Goal: Task Accomplishment & Management: Use online tool/utility

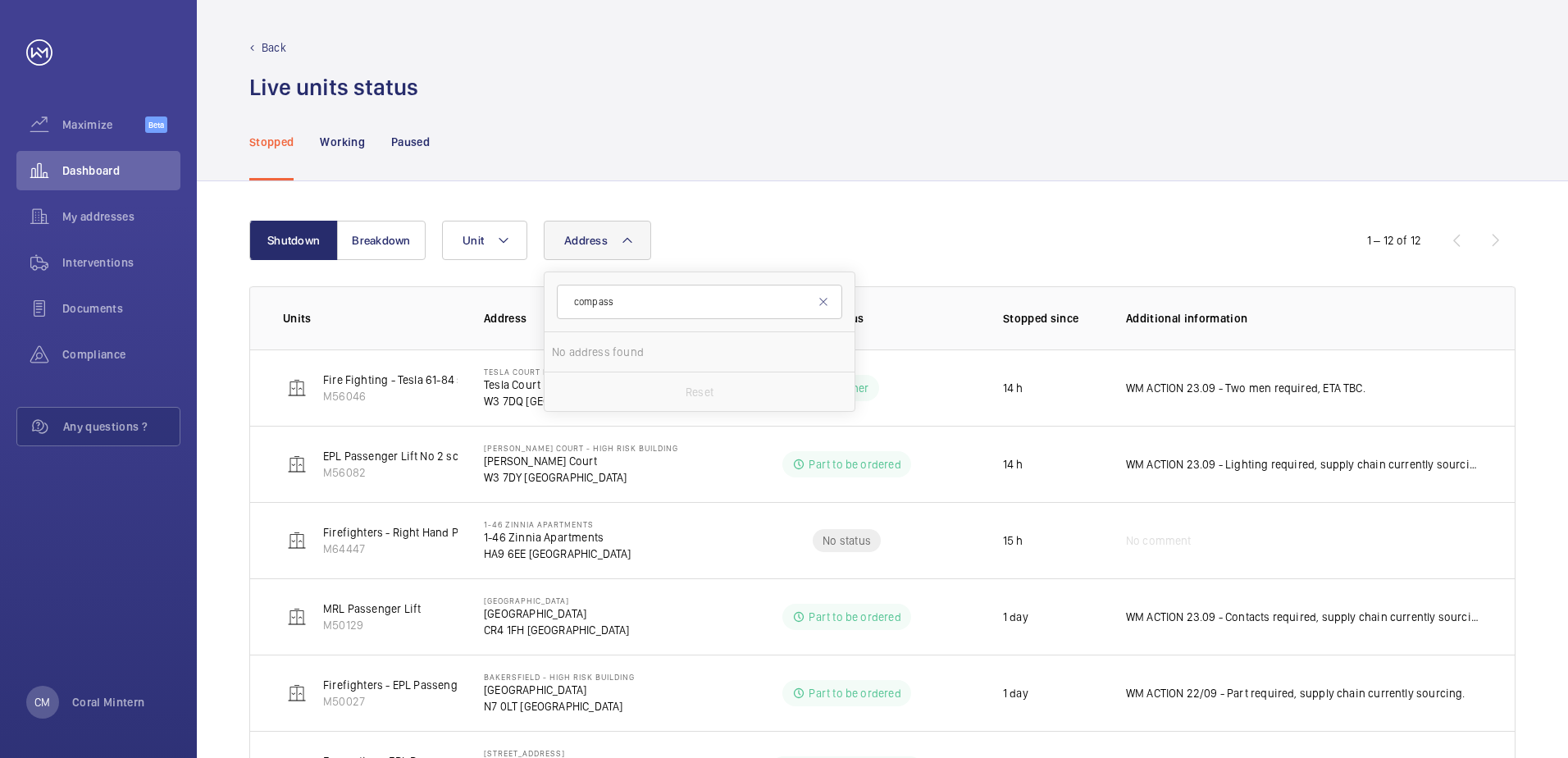
click at [817, 300] on mat-icon at bounding box center [823, 301] width 13 height 13
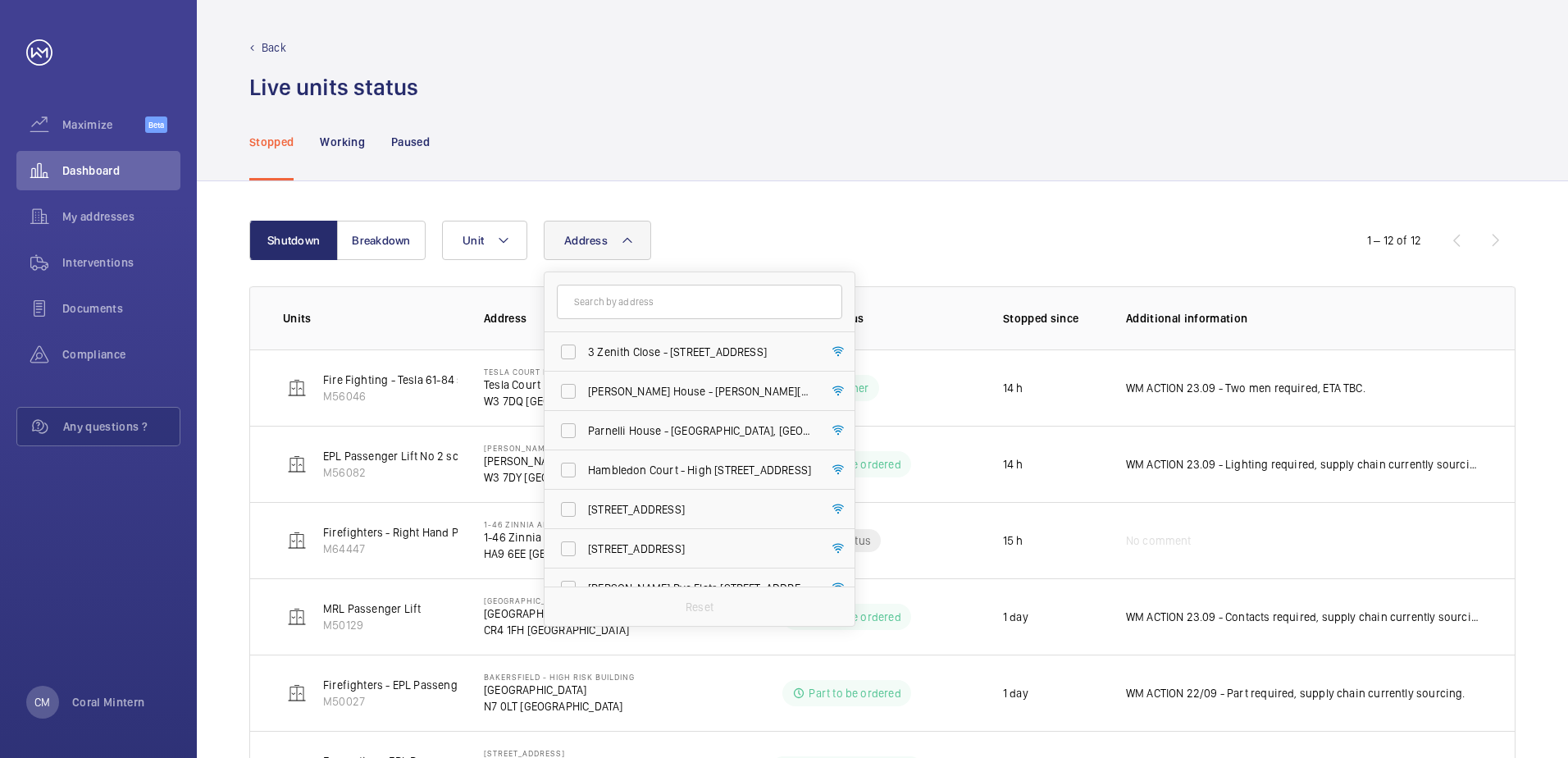
click at [823, 173] on div "Stopped Working Paused" at bounding box center [883, 141] width 1267 height 78
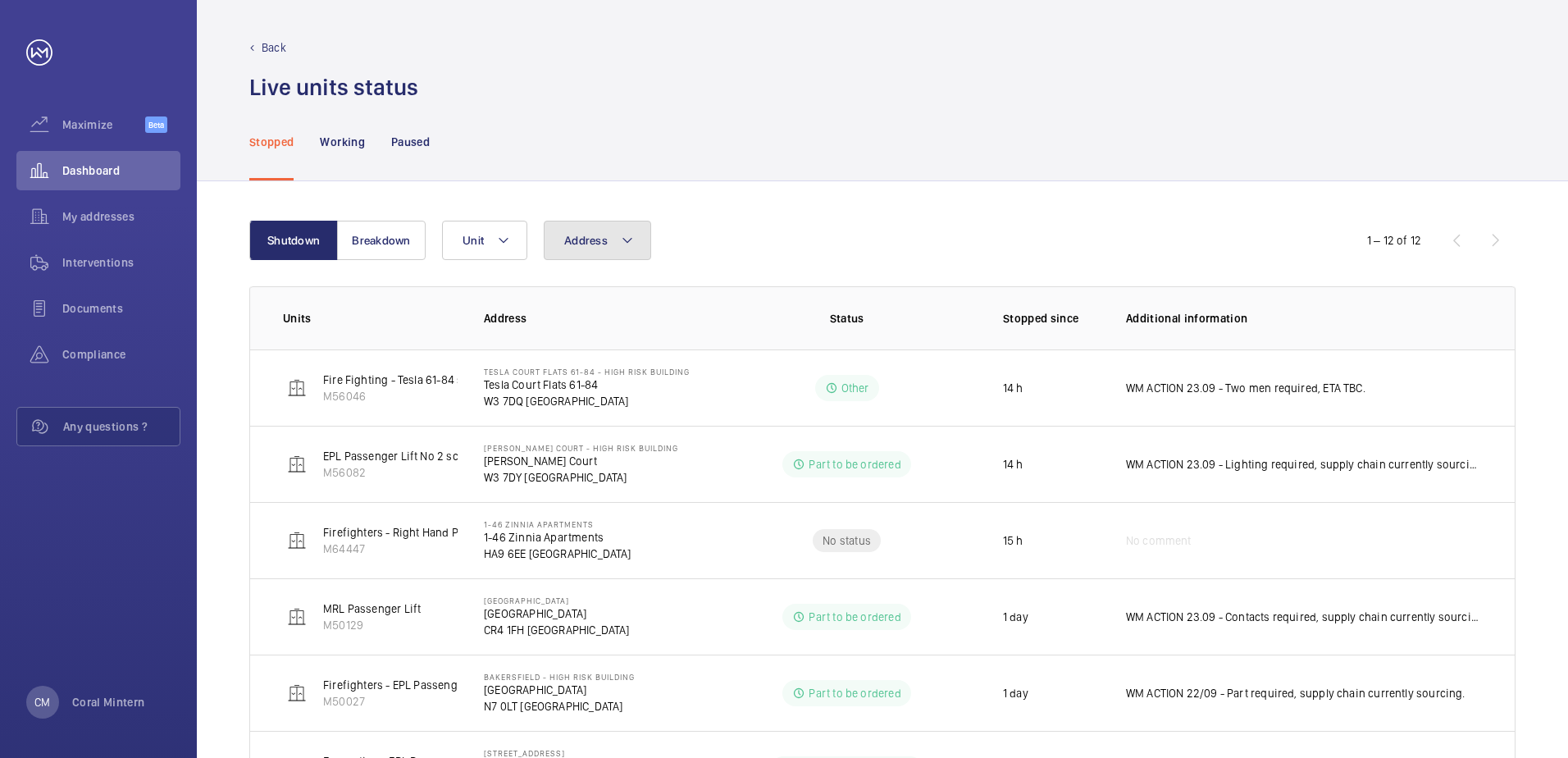
click at [637, 254] on button "Address" at bounding box center [598, 241] width 107 height 40
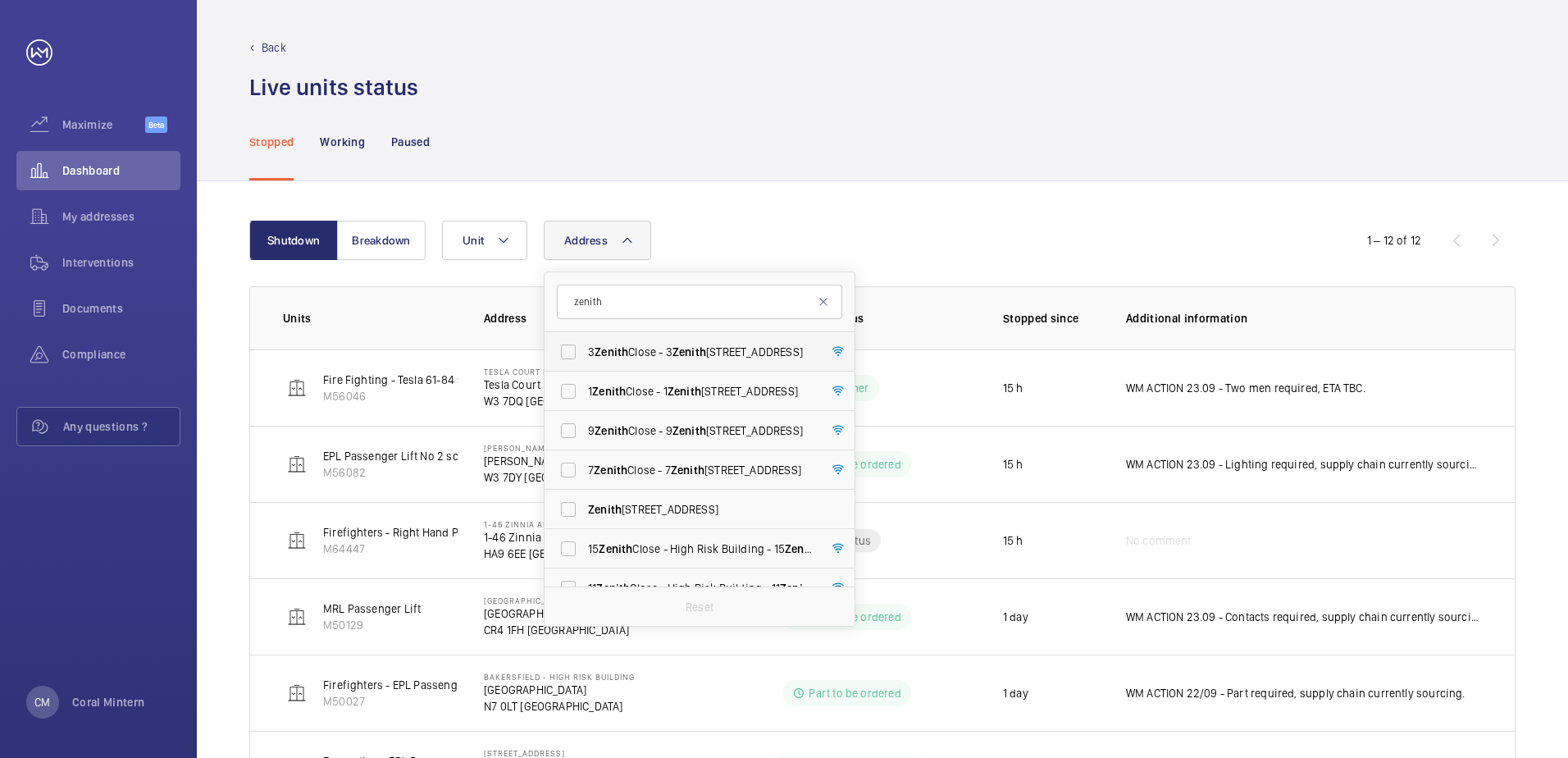
type input "zenith"
click at [670, 344] on span "3 Zenith Close - [STREET_ADDRESS]" at bounding box center [700, 352] width 226 height 16
click at [585, 344] on input "3 Zenith Close - [STREET_ADDRESS]" at bounding box center [568, 351] width 33 height 33
checkbox input "true"
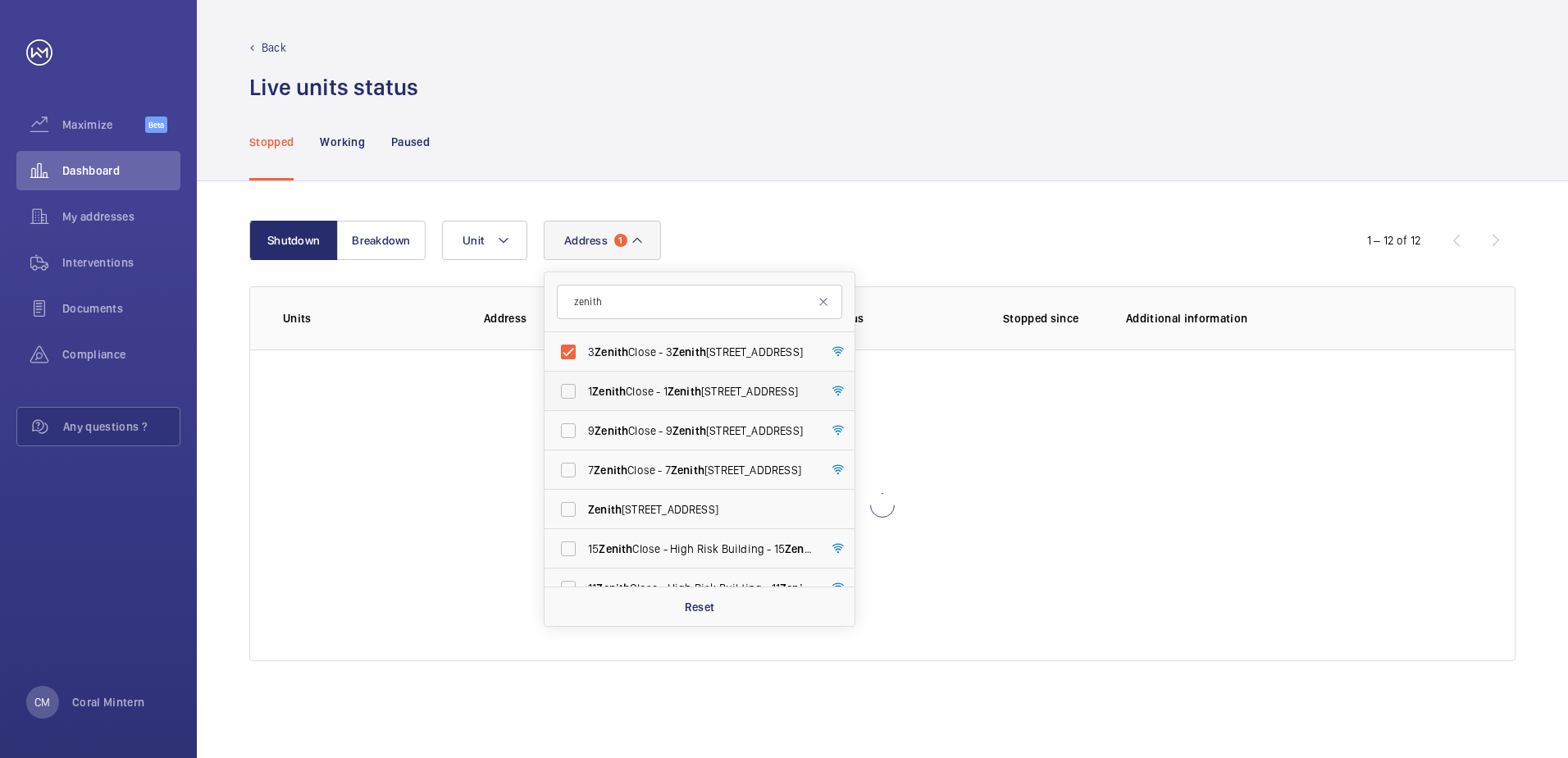
click at [686, 407] on label "[STREET_ADDRESS]" at bounding box center [687, 392] width 285 height 40
click at [585, 407] on input "[STREET_ADDRESS]" at bounding box center [568, 391] width 33 height 33
checkbox input "true"
click at [703, 446] on label "[STREET_ADDRESS]" at bounding box center [687, 431] width 285 height 40
click at [585, 446] on input "[STREET_ADDRESS]" at bounding box center [568, 431] width 33 height 33
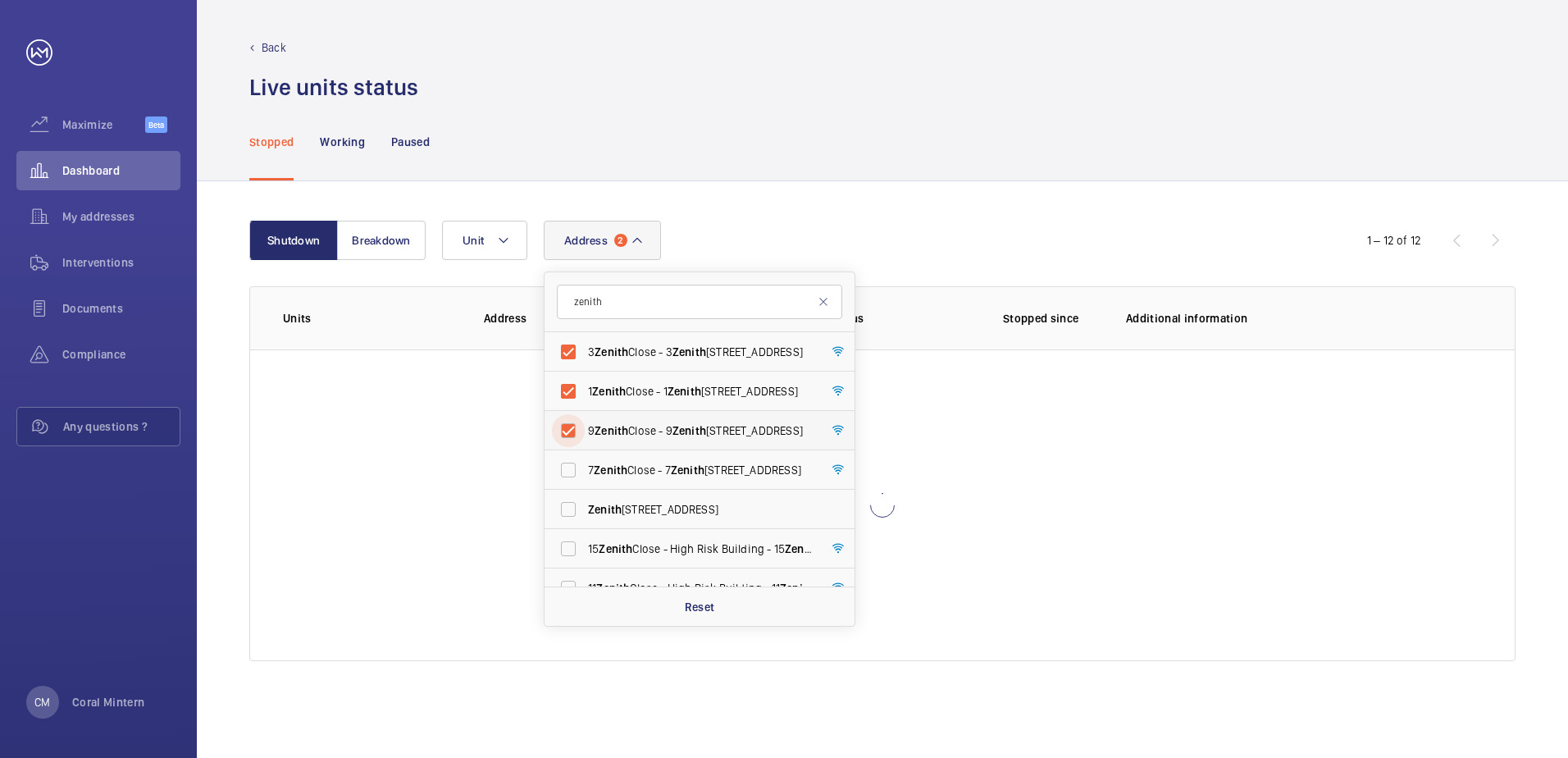
checkbox input "true"
click at [710, 480] on label "7 Zenith Close - [STREET_ADDRESS]" at bounding box center [687, 471] width 285 height 40
click at [585, 480] on input "7 Zenith Close - [STREET_ADDRESS]" at bounding box center [568, 470] width 33 height 33
checkbox input "true"
click at [719, 524] on label "[STREET_ADDRESS]" at bounding box center [687, 509] width 285 height 40
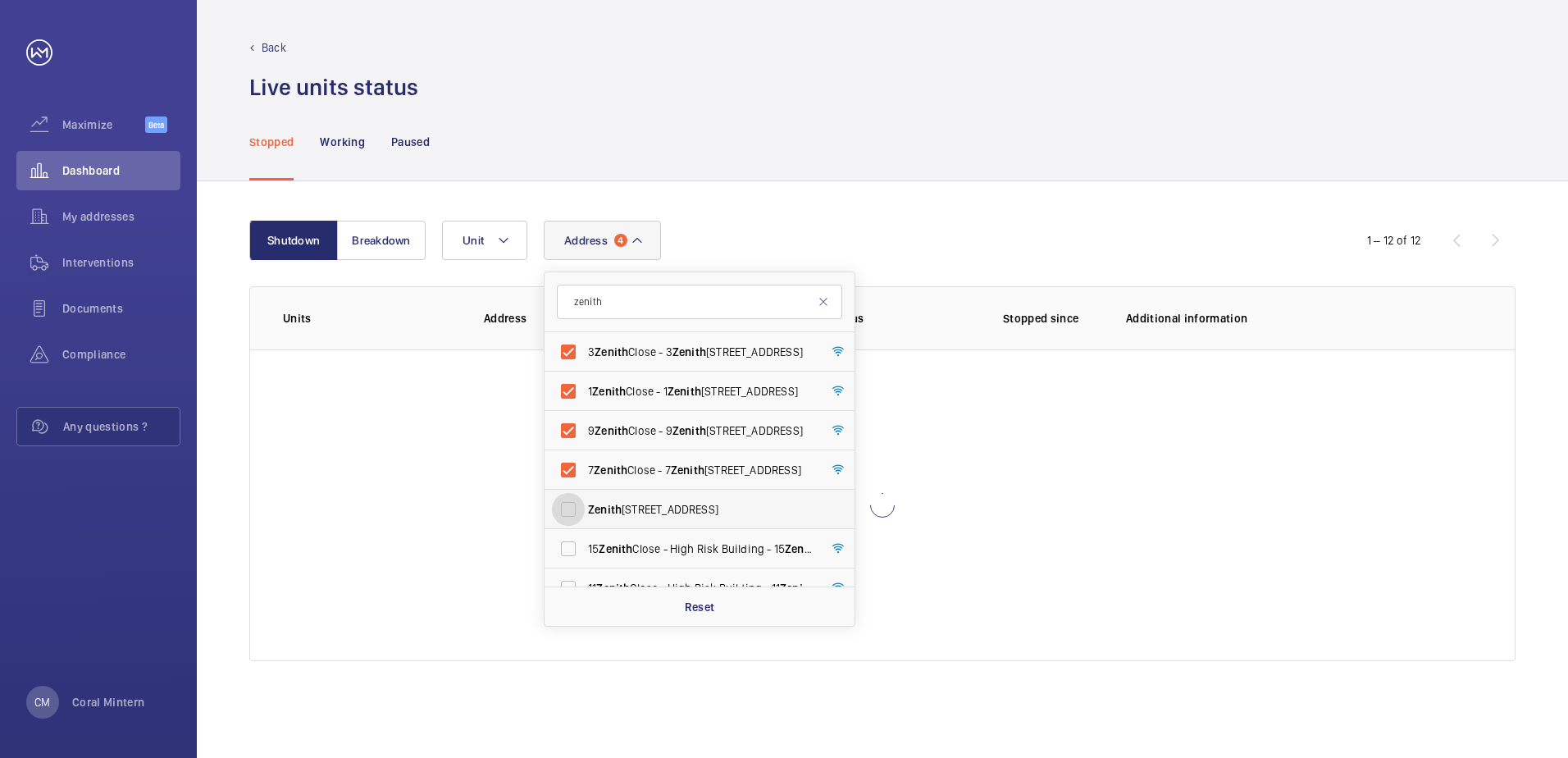
click at [585, 524] on input "[STREET_ADDRESS]" at bounding box center [568, 509] width 33 height 33
checkbox input "true"
click at [724, 547] on span "15 Zenith Close - High Risk Building - [STREET_ADDRESS]" at bounding box center [700, 549] width 226 height 16
click at [585, 547] on input "15 Zenith Close - High Risk Building - [STREET_ADDRESS]" at bounding box center [568, 548] width 33 height 33
checkbox input "true"
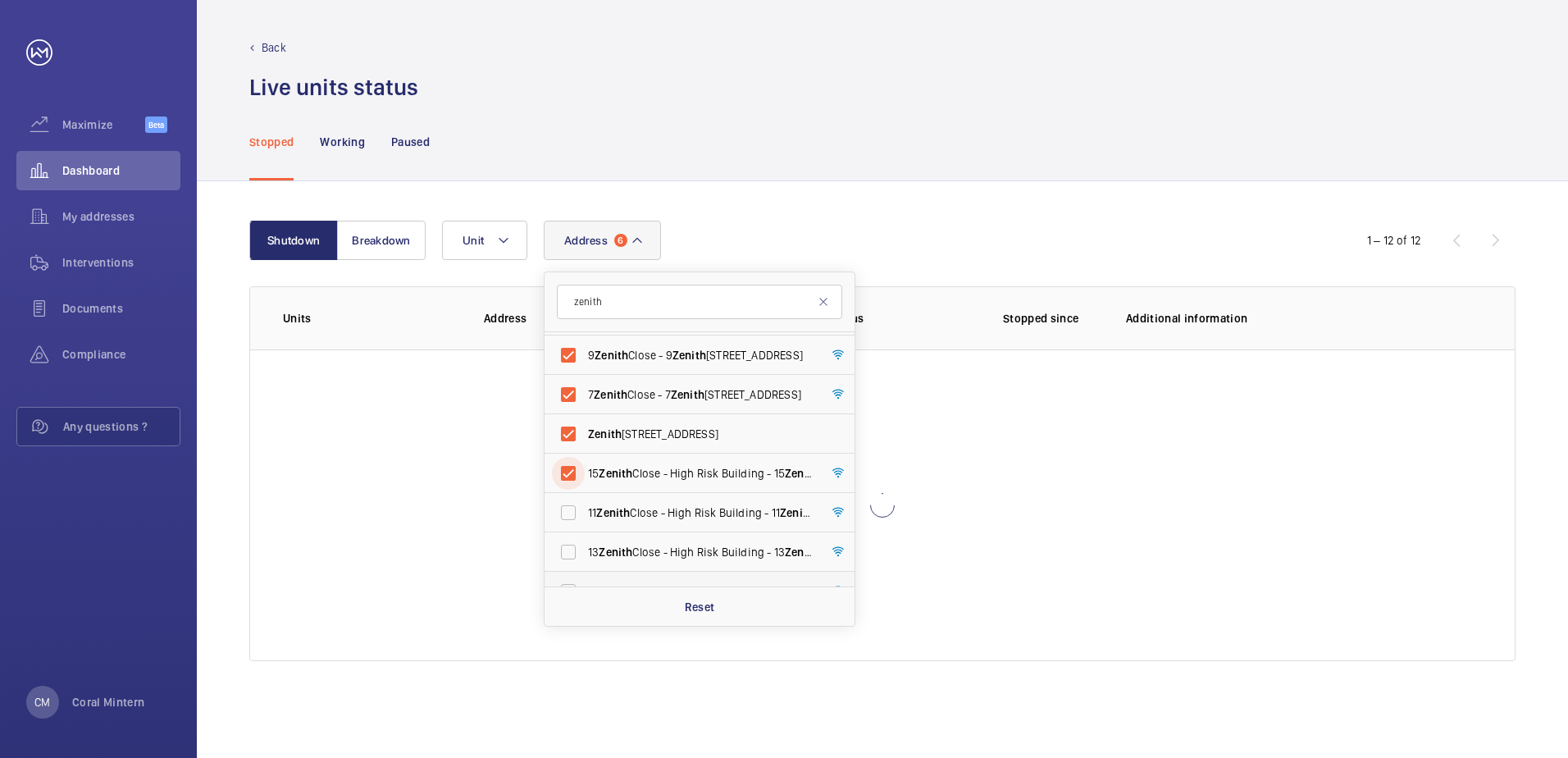
scroll to position [139, 0]
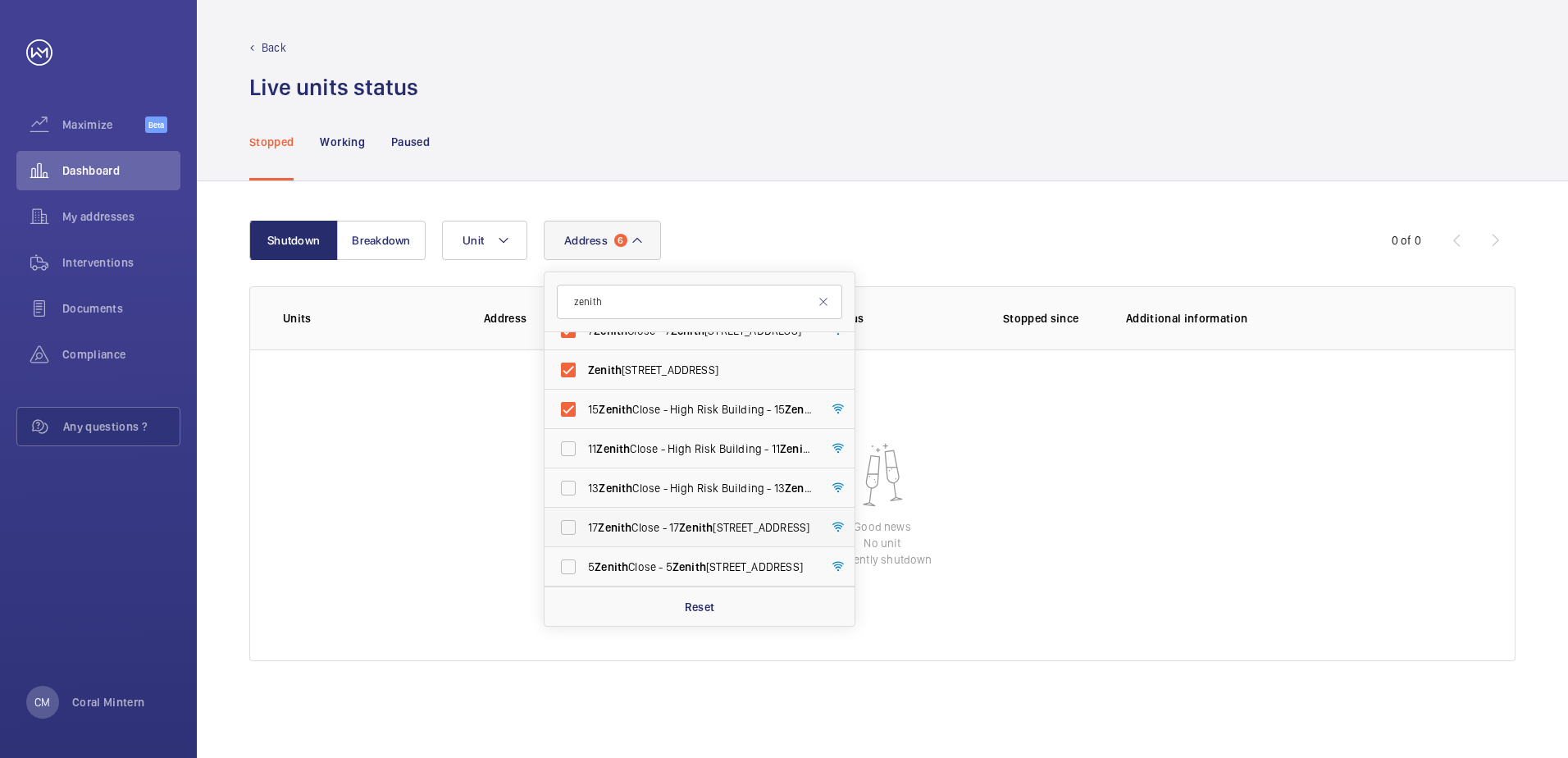
click at [735, 545] on label "[STREET_ADDRESS]" at bounding box center [687, 528] width 285 height 40
click at [585, 544] on input "[STREET_ADDRESS]" at bounding box center [568, 527] width 33 height 33
checkbox input "true"
click at [747, 555] on label "5 Zenith Close - [STREET_ADDRESS]" at bounding box center [687, 567] width 285 height 40
click at [585, 555] on input "5 Zenith Close - [STREET_ADDRESS]" at bounding box center [568, 567] width 33 height 33
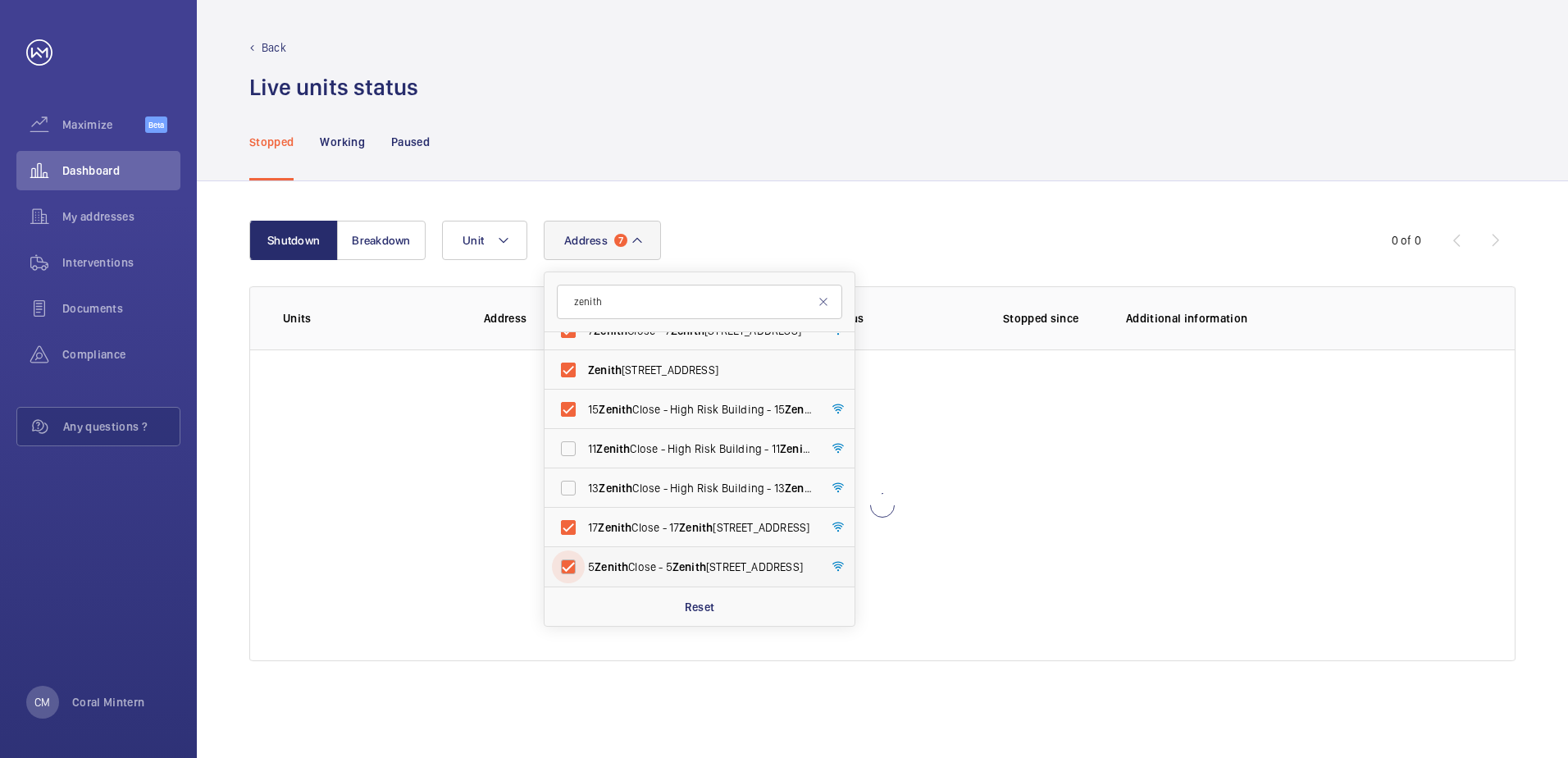
checkbox input "true"
click at [742, 471] on label "13 Zenith Close - High Risk Building - [STREET_ADDRESS]" at bounding box center [687, 488] width 285 height 40
click at [585, 472] on input "13 Zenith Close - High Risk Building - [STREET_ADDRESS]" at bounding box center [568, 487] width 33 height 33
checkbox input "true"
click at [742, 451] on span "11 Zenith Close - High Risk Building - [STREET_ADDRESS]" at bounding box center [700, 449] width 226 height 16
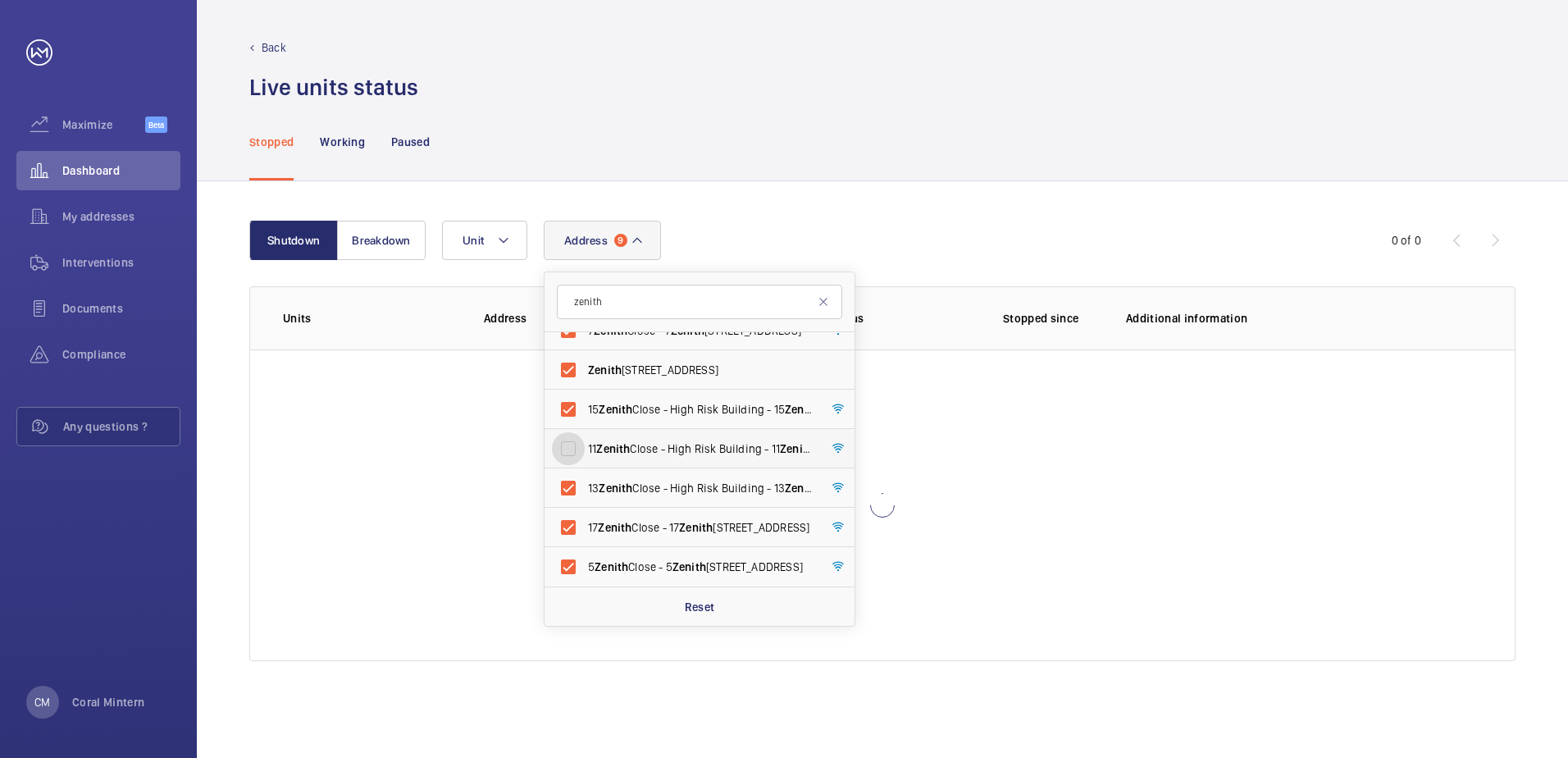
click at [585, 451] on input "11 Zenith Close - High Risk Building - [STREET_ADDRESS]" at bounding box center [568, 449] width 33 height 33
checkbox input "true"
click at [822, 169] on div "Stopped Working Paused" at bounding box center [883, 141] width 1267 height 78
